Goal: Information Seeking & Learning: Learn about a topic

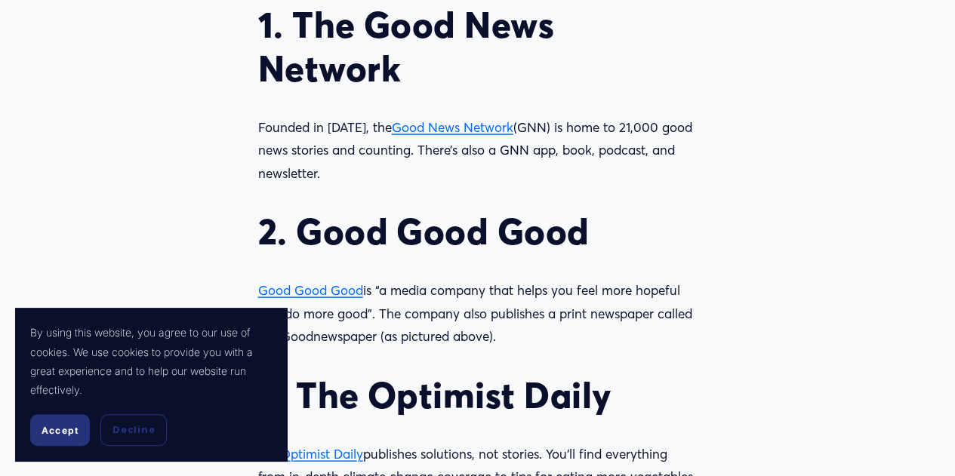
scroll to position [1389, 0]
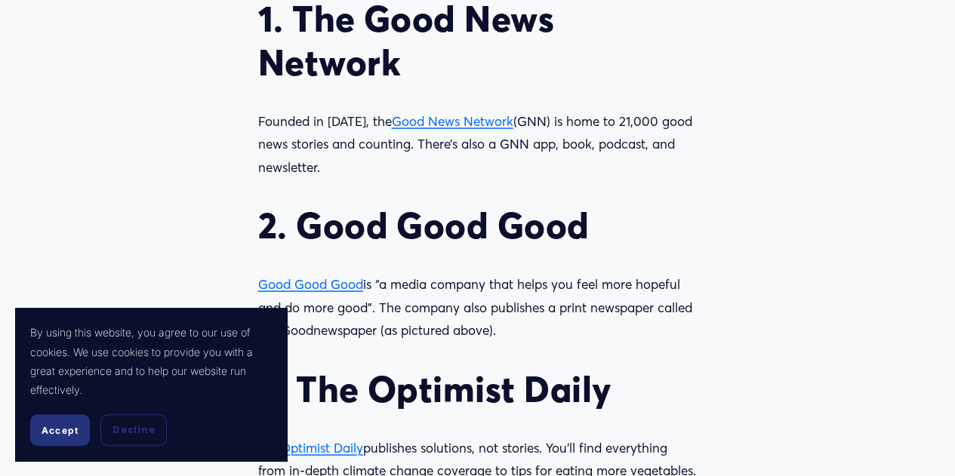
click at [303, 141] on p "Founded in [DATE], the Good News Network (GNN) is home to 21,000 good news stor…" at bounding box center [477, 143] width 439 height 69
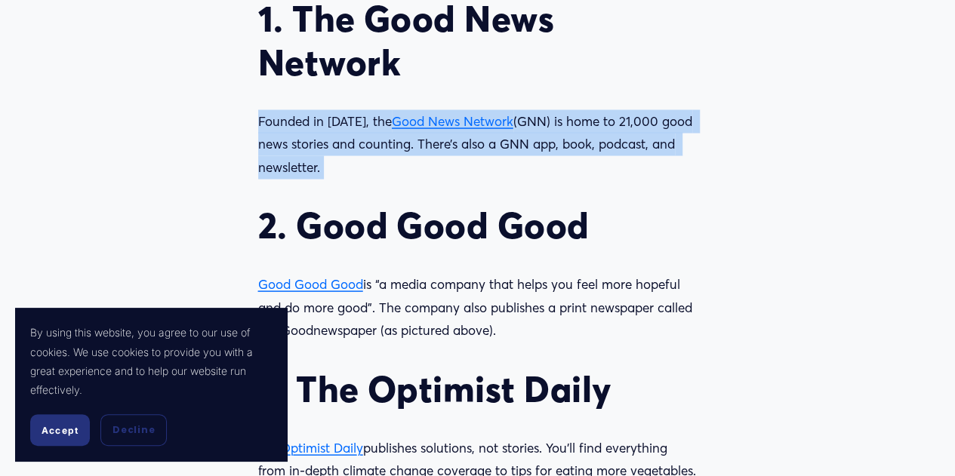
click at [303, 141] on p "Founded in [DATE], the Good News Network (GNN) is home to 21,000 good news stor…" at bounding box center [477, 143] width 439 height 69
click at [202, 147] on article "Good news only: Where to find good news online Enjoy [DATE] Written By [PERSON_…" at bounding box center [477, 290] width 955 height 3221
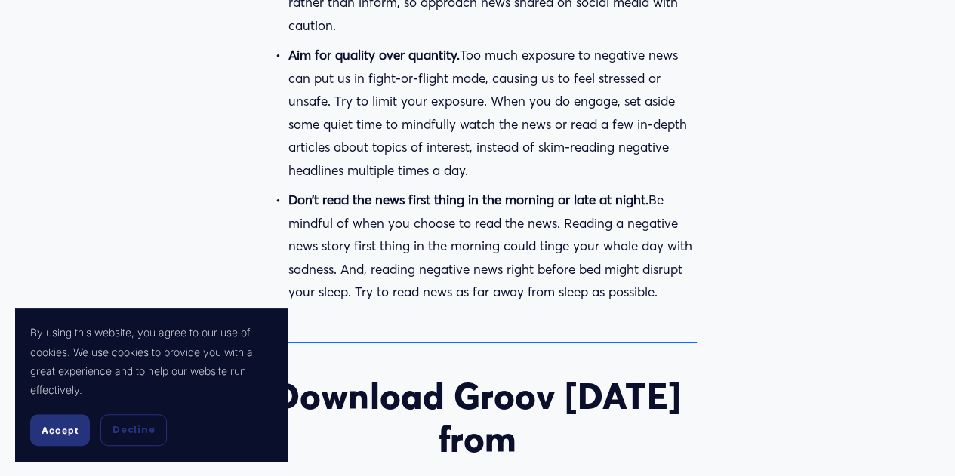
scroll to position [2636, 0]
click at [322, 217] on p "Don’t read the news first thing in the morning or late at night. Be mindful of …" at bounding box center [492, 245] width 409 height 115
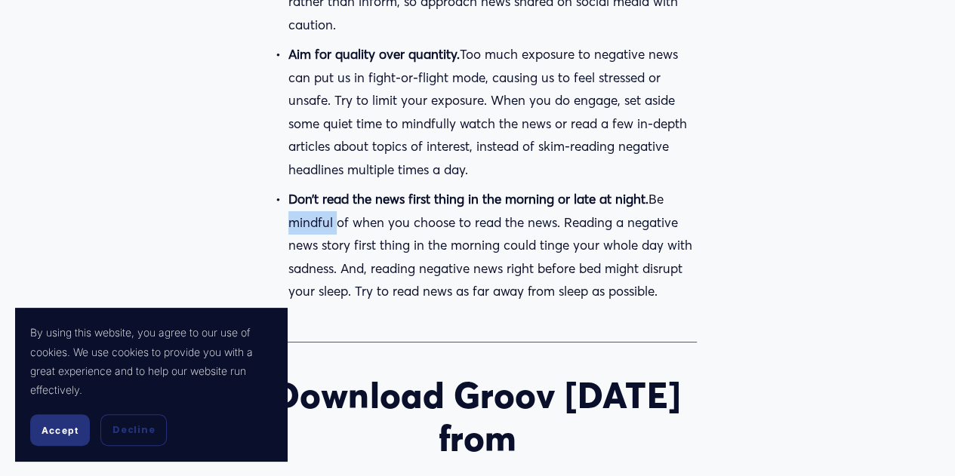
click at [322, 217] on p "Don’t read the news first thing in the morning or late at night. Be mindful of …" at bounding box center [492, 245] width 409 height 115
click at [288, 249] on p "Don’t read the news first thing in the morning or late at night. Be mindful of …" at bounding box center [492, 245] width 409 height 115
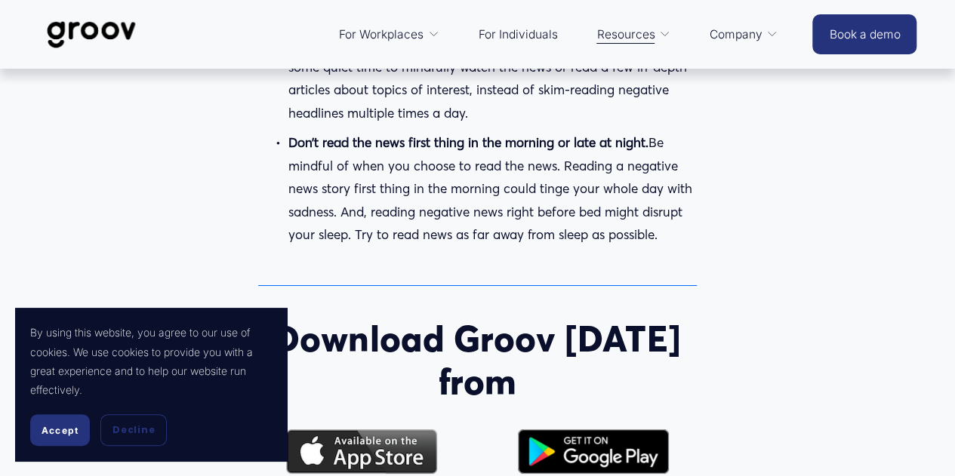
scroll to position [2689, 0]
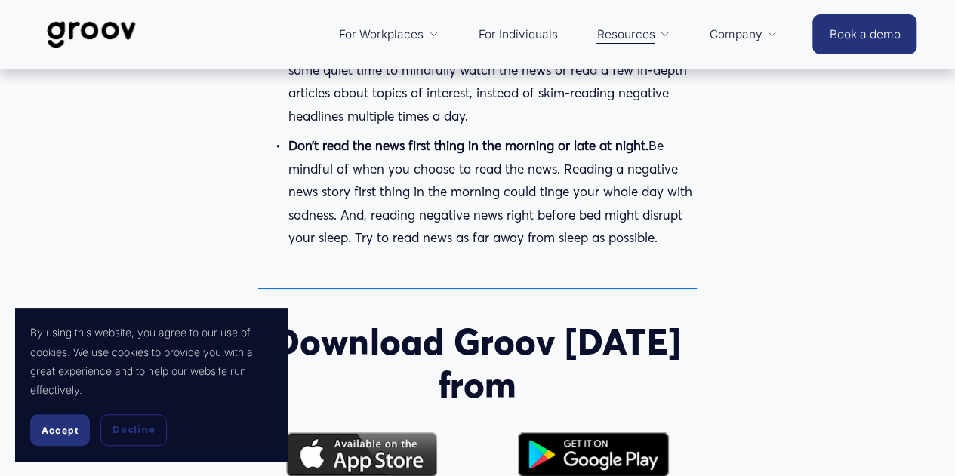
click at [380, 183] on p "Don’t read the news first thing in the morning or late at night. Be mindful of …" at bounding box center [492, 191] width 409 height 115
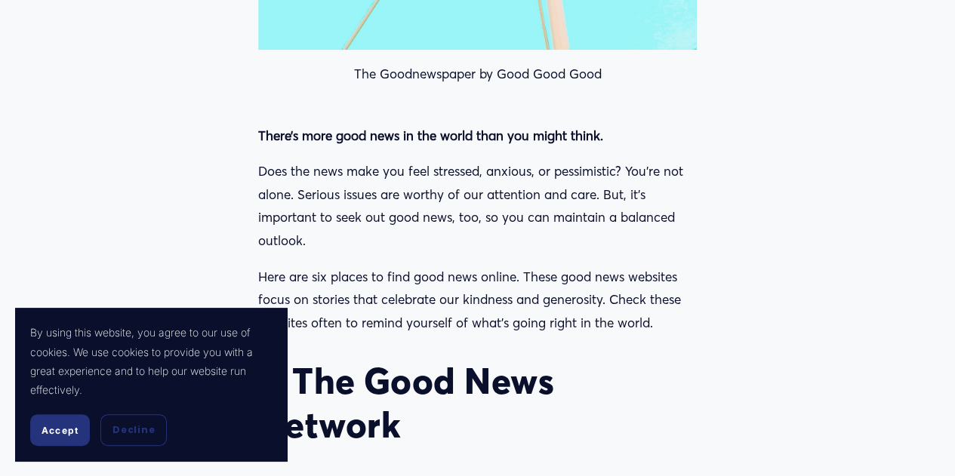
scroll to position [1028, 0]
click at [304, 185] on p "Does the news make you feel stressed, anxious, or pessimistic? You’re not alone…" at bounding box center [477, 205] width 439 height 92
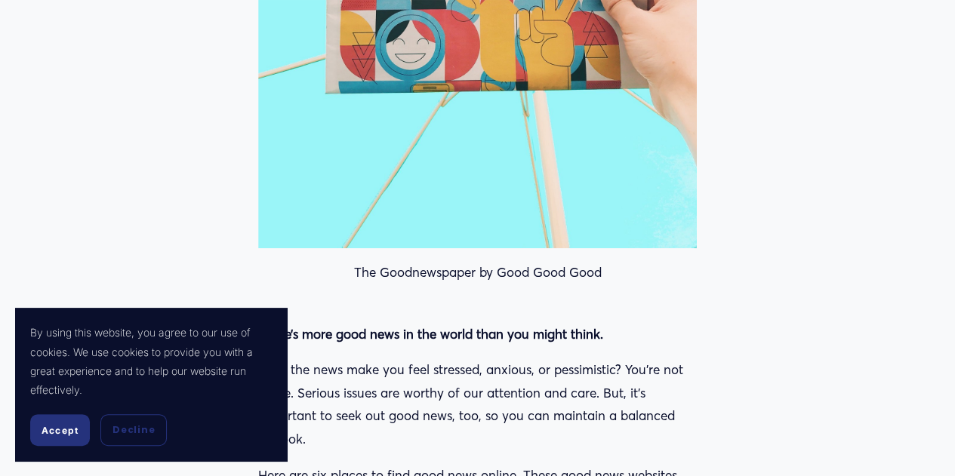
scroll to position [830, 0]
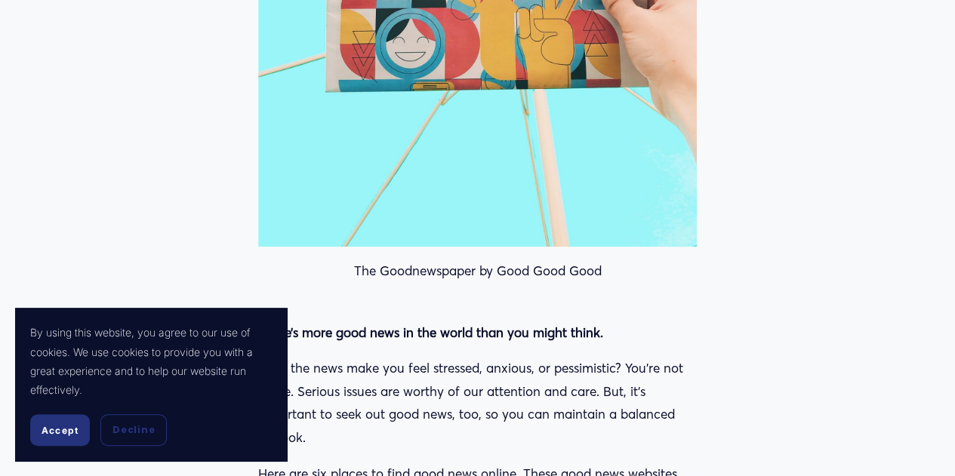
click at [384, 390] on p "Does the news make you feel stressed, anxious, or pessimistic? You’re not alone…" at bounding box center [477, 403] width 439 height 92
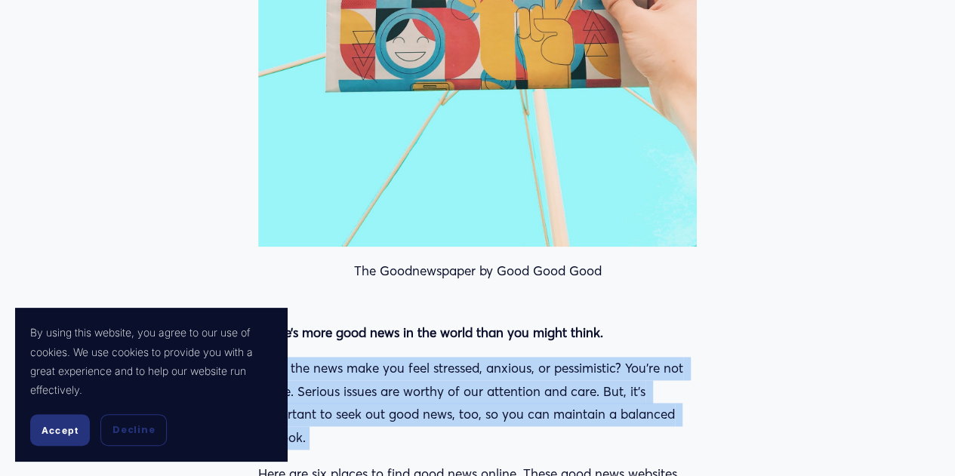
click at [384, 390] on p "Does the news make you feel stressed, anxious, or pessimistic? You’re not alone…" at bounding box center [477, 403] width 439 height 92
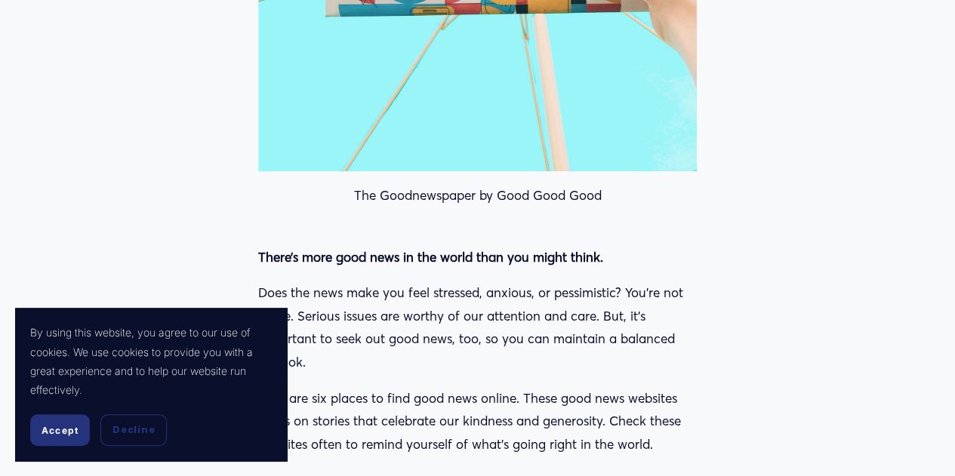
scroll to position [899, 0]
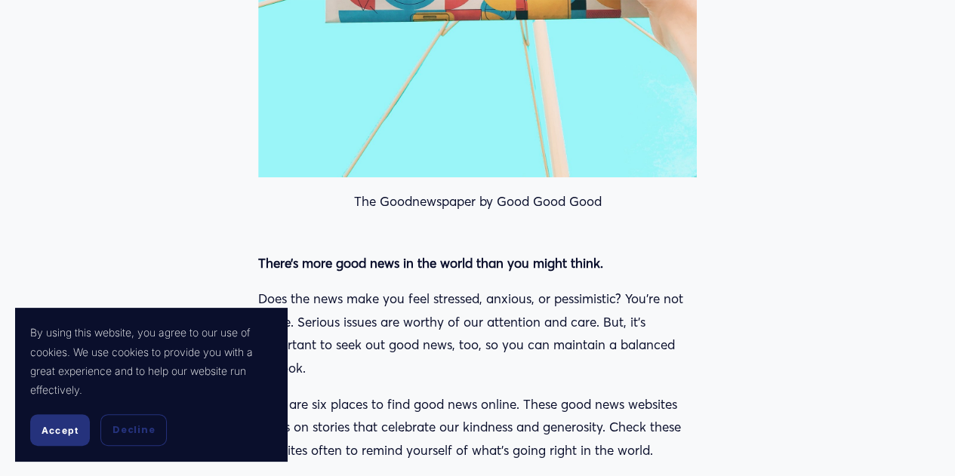
click at [377, 348] on p "Does the news make you feel stressed, anxious, or pessimistic? You’re not alone…" at bounding box center [477, 333] width 439 height 92
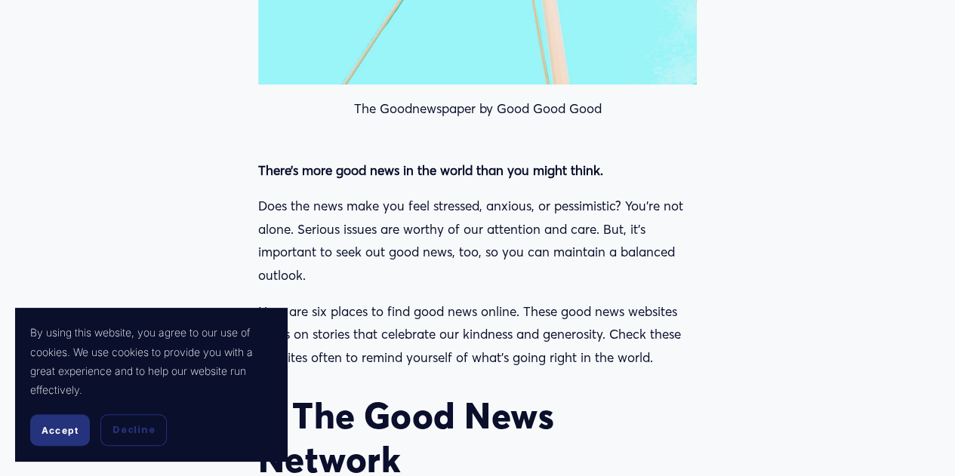
scroll to position [993, 0]
click at [295, 229] on p "Does the news make you feel stressed, anxious, or pessimistic? You’re not alone…" at bounding box center [477, 240] width 439 height 92
click at [297, 223] on p "Does the news make you feel stressed, anxious, or pessimistic? You’re not alone…" at bounding box center [477, 240] width 439 height 92
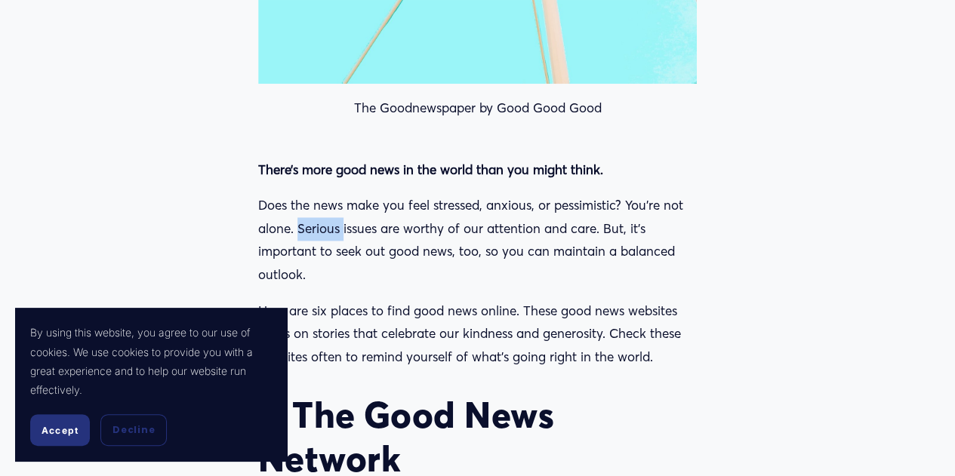
click at [297, 223] on p "Does the news make you feel stressed, anxious, or pessimistic? You’re not alone…" at bounding box center [477, 240] width 439 height 92
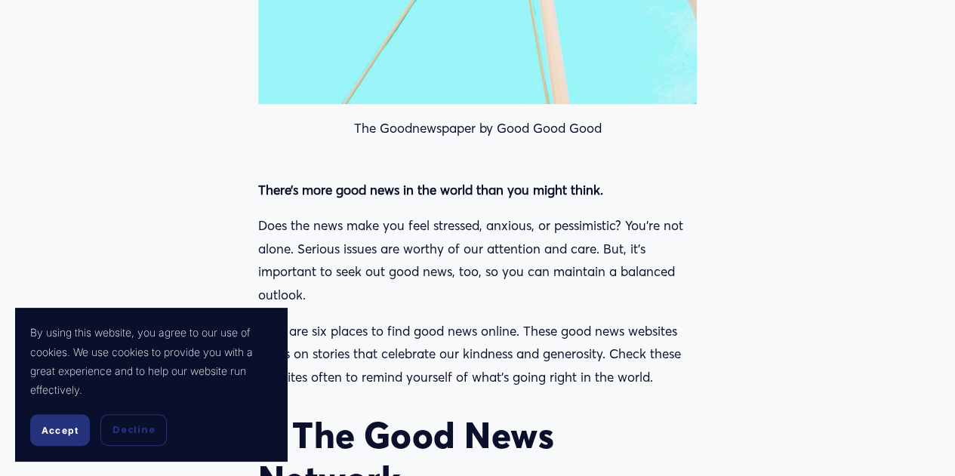
scroll to position [973, 0]
